Goal: Obtain resource: Obtain resource

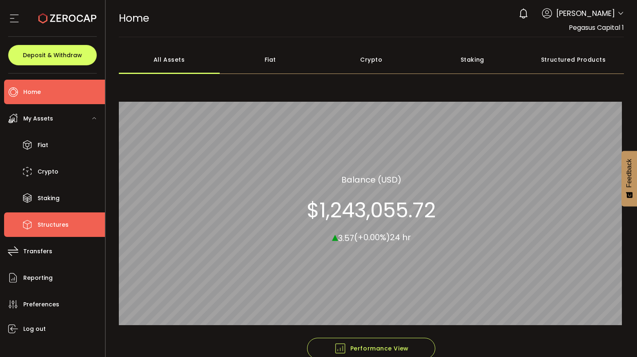
click at [49, 226] on span "Structures" at bounding box center [53, 225] width 31 height 12
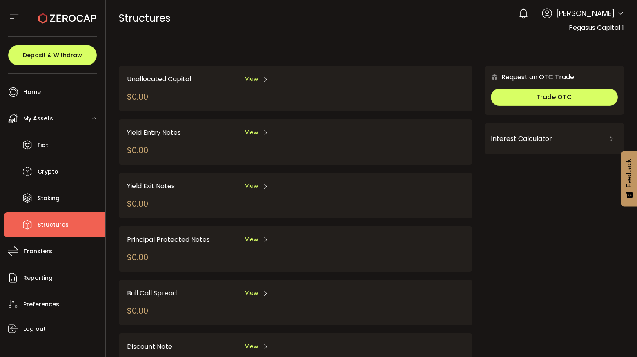
scroll to position [100, 0]
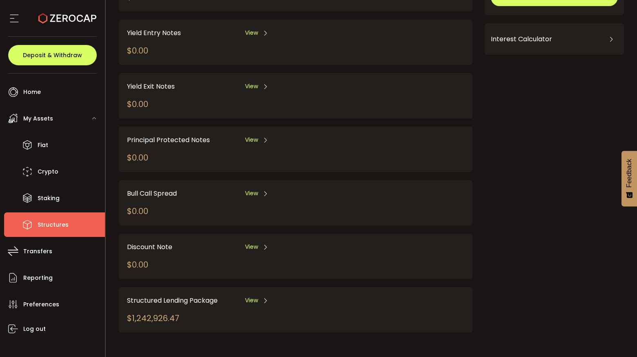
click at [249, 301] on span "View" at bounding box center [251, 300] width 13 height 9
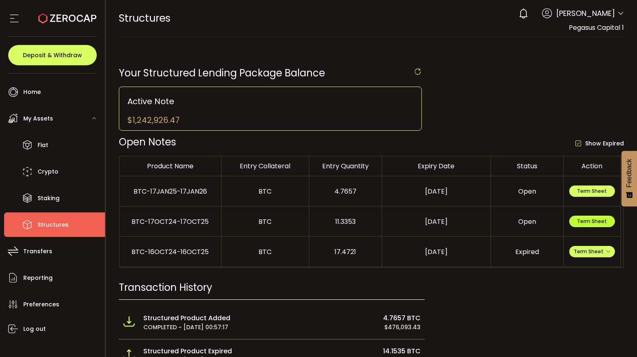
click at [591, 220] on span "Term Sheet" at bounding box center [592, 221] width 30 height 7
click at [583, 191] on span "Term Sheet" at bounding box center [592, 191] width 30 height 7
